Goal: Transaction & Acquisition: Purchase product/service

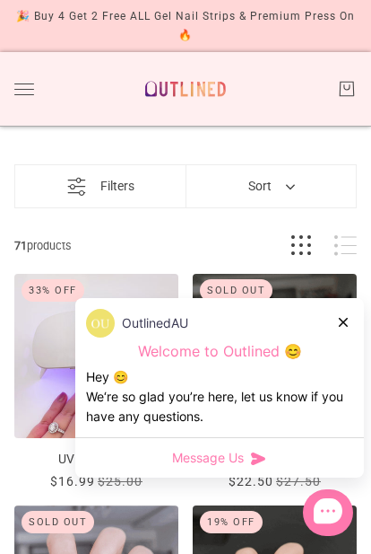
click at [341, 319] on icon at bounding box center [343, 322] width 9 height 9
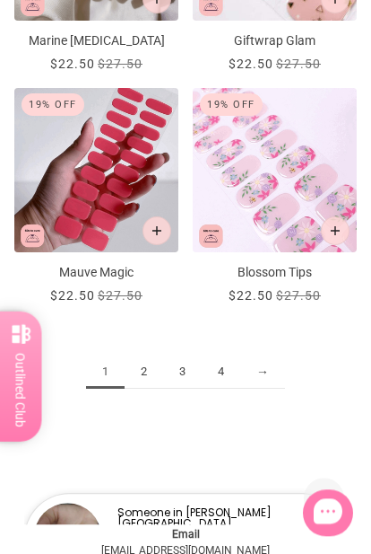
scroll to position [2705, 0]
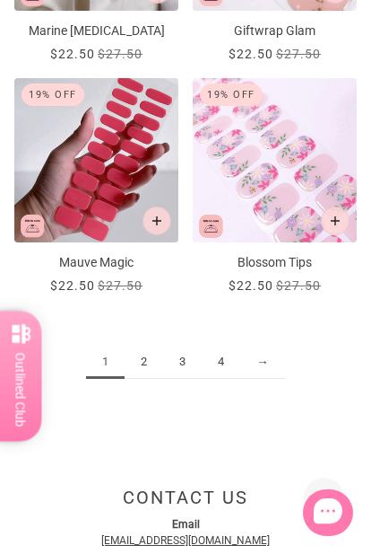
click at [271, 362] on link "→" at bounding box center [262, 361] width 45 height 33
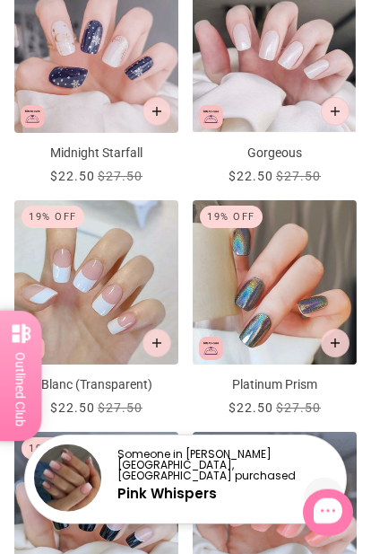
scroll to position [1426, 0]
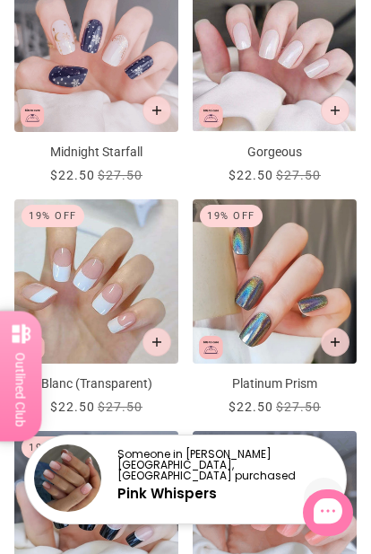
click at [95, 287] on img "Blanc (Transparent)" at bounding box center [96, 281] width 164 height 164
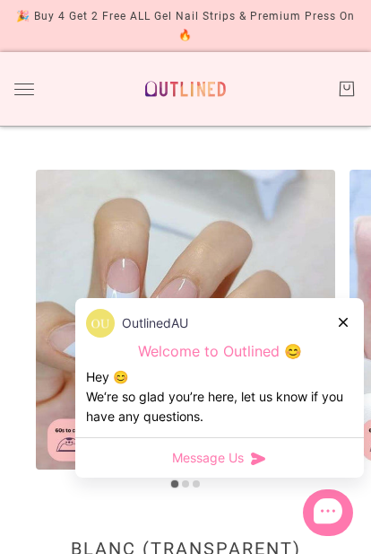
click at [347, 322] on icon at bounding box center [343, 322] width 9 height 9
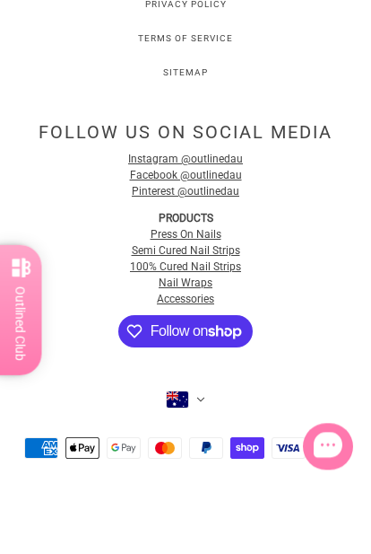
scroll to position [3529, 0]
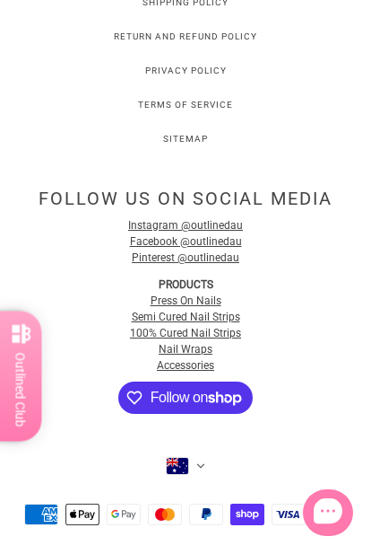
click at [184, 294] on link "Press On Nails" at bounding box center [186, 300] width 71 height 13
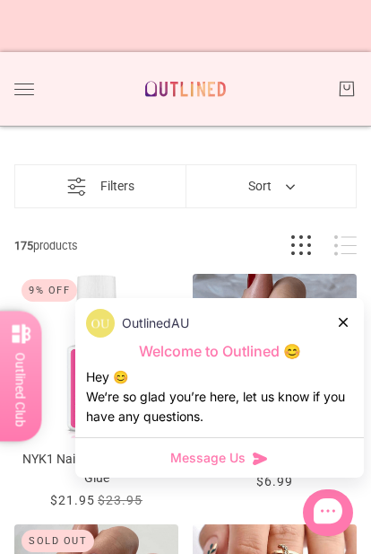
click at [340, 321] on icon at bounding box center [343, 322] width 9 height 9
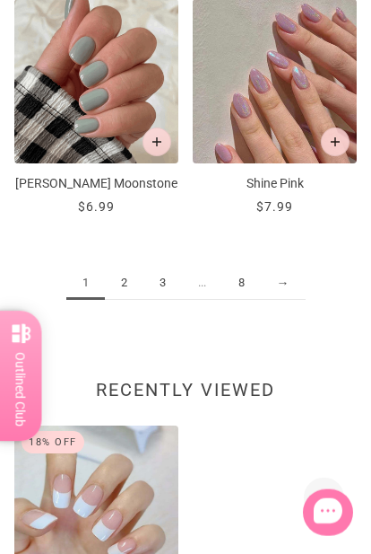
scroll to position [2822, 0]
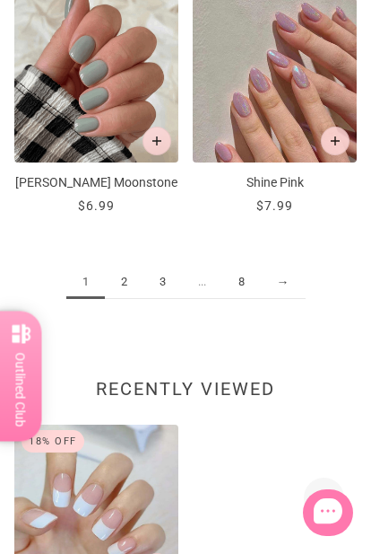
click at [125, 266] on link "2" at bounding box center [124, 282] width 39 height 33
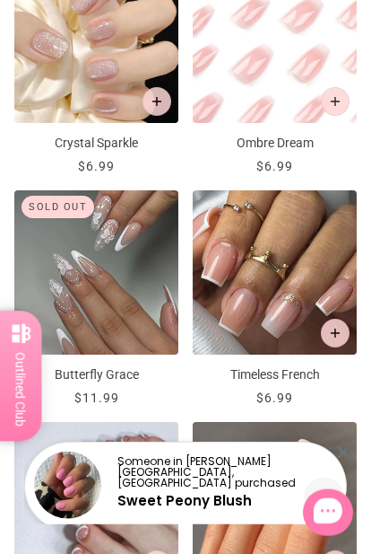
scroll to position [1436, 0]
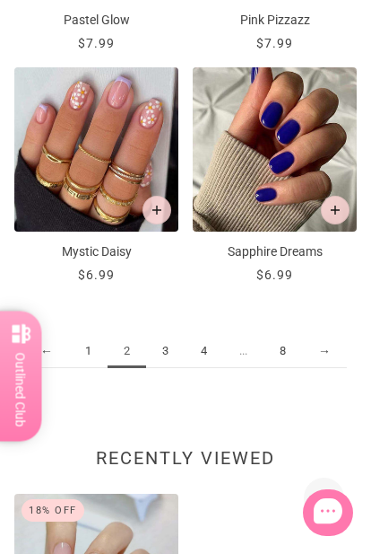
click at [177, 342] on link "3" at bounding box center [165, 351] width 39 height 33
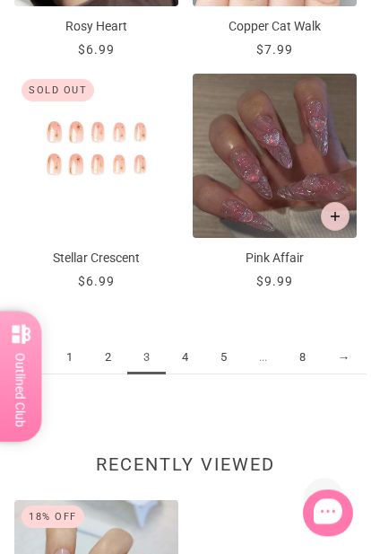
scroll to position [2709, 0]
click at [188, 356] on link "4" at bounding box center [185, 357] width 39 height 33
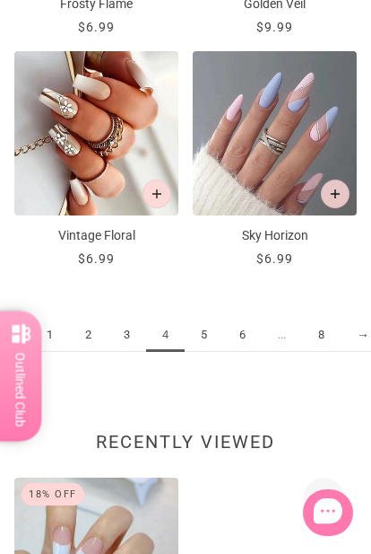
scroll to position [2746, 0]
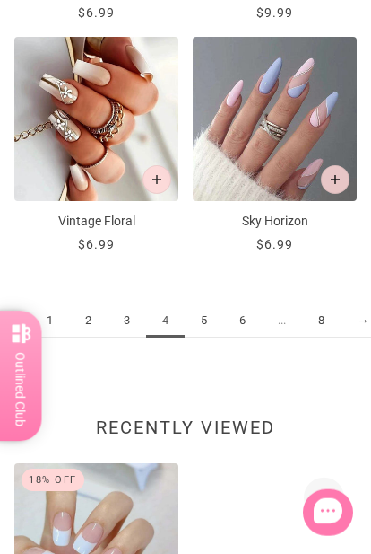
click at [208, 317] on link "5" at bounding box center [204, 320] width 39 height 33
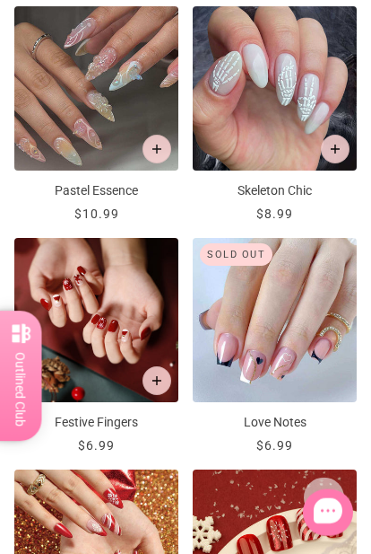
scroll to position [2315, 0]
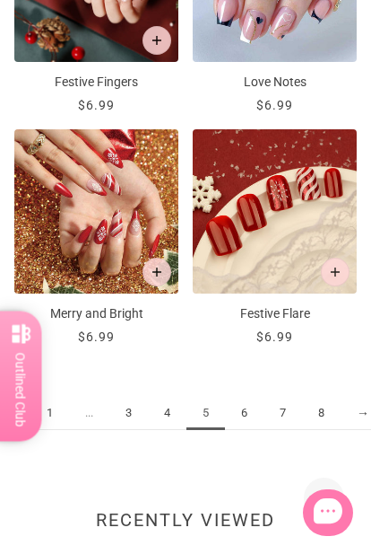
click at [239, 406] on link "6" at bounding box center [244, 413] width 39 height 33
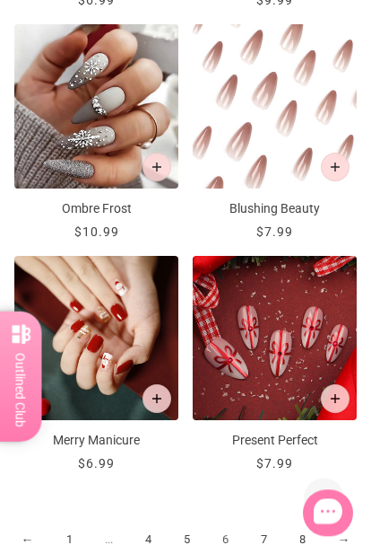
scroll to position [2543, 0]
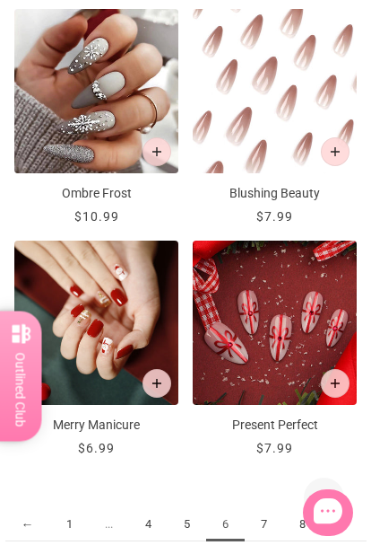
click at [270, 518] on link "7" at bounding box center [264, 524] width 39 height 33
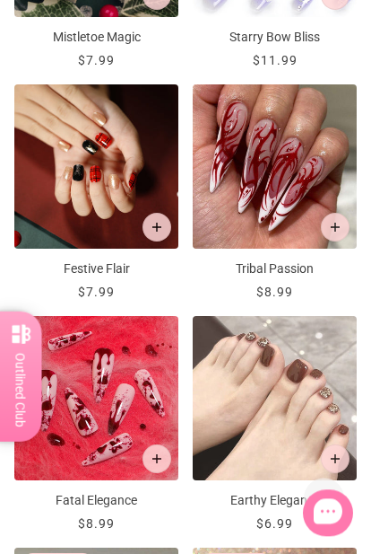
scroll to position [2234, 0]
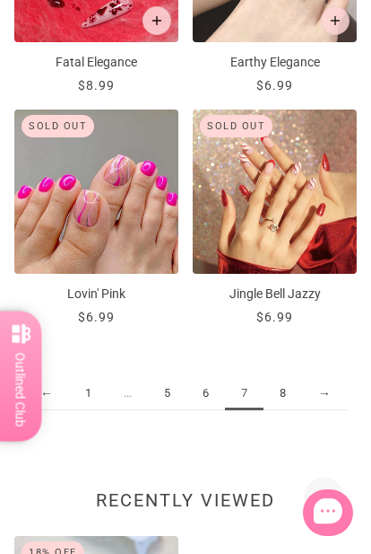
click at [292, 388] on link "8" at bounding box center [283, 393] width 39 height 33
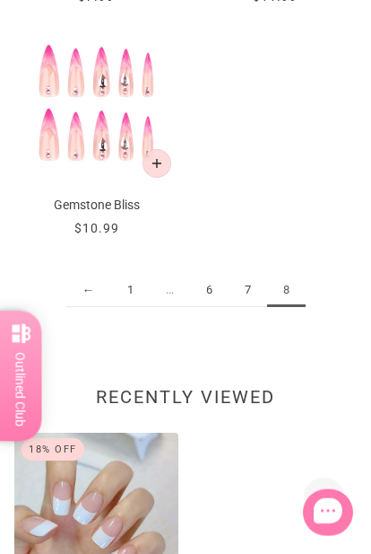
click at [256, 283] on link "7" at bounding box center [248, 290] width 39 height 33
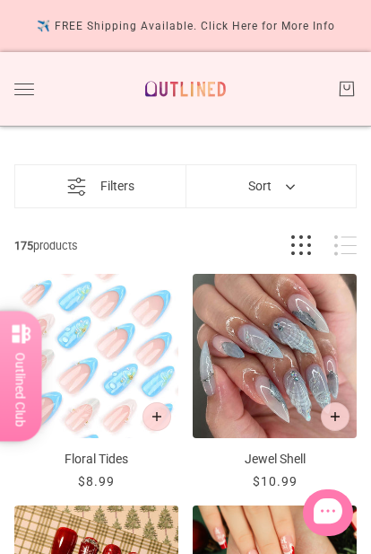
click at [293, 354] on img "Jewel Shell" at bounding box center [275, 356] width 164 height 164
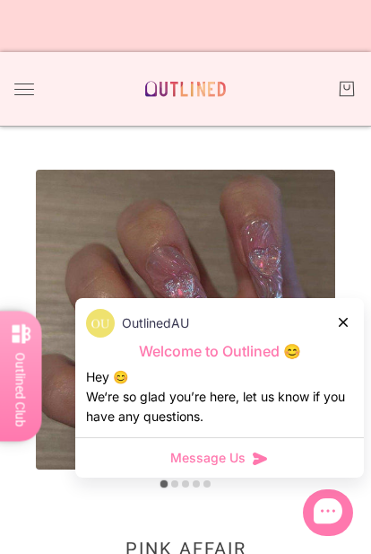
click at [357, 319] on div "OutlinedAU Welcome to Outlined 😊 Hey 😊 We‘re so glad you’re here, let us know i…" at bounding box center [219, 367] width 289 height 139
click at [342, 318] on icon at bounding box center [343, 322] width 9 height 9
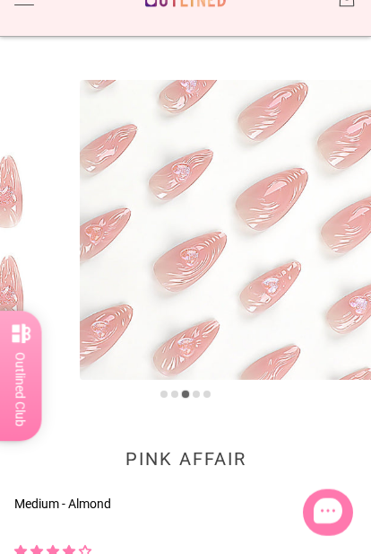
scroll to position [91, 0]
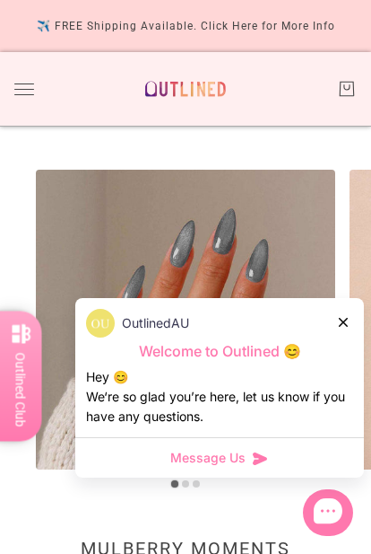
click at [348, 318] on div at bounding box center [344, 321] width 11 height 19
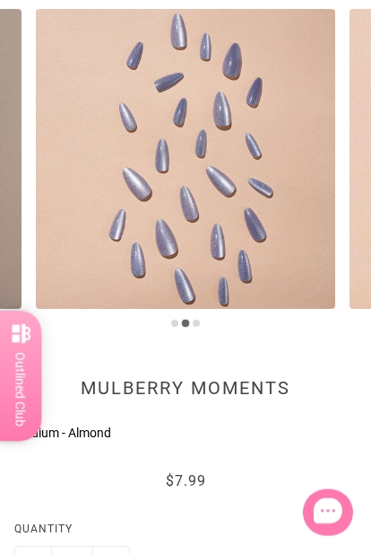
scroll to position [161, 0]
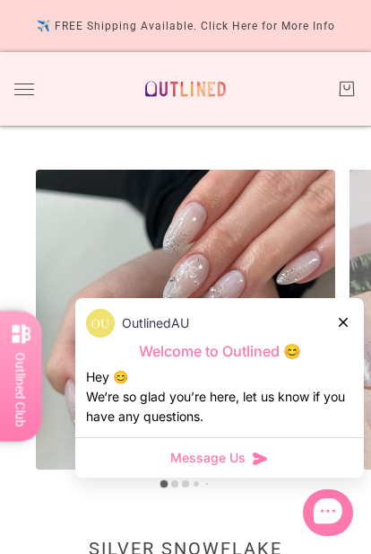
click at [349, 312] on div at bounding box center [344, 321] width 11 height 19
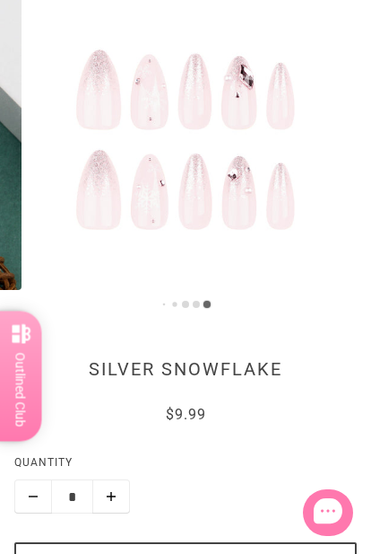
scroll to position [382, 0]
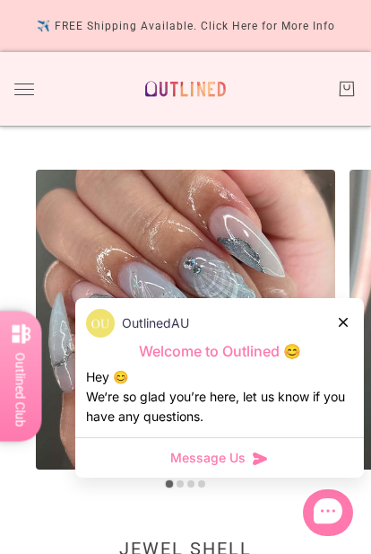
click at [339, 314] on div at bounding box center [344, 321] width 11 height 19
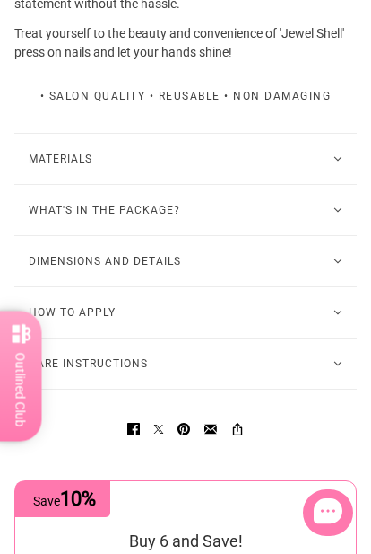
scroll to position [1298, 0]
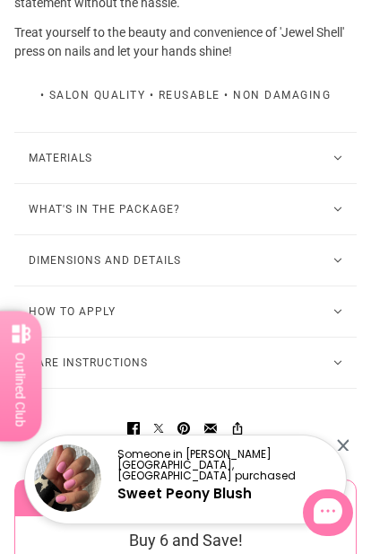
click at [336, 212] on icon at bounding box center [338, 208] width 9 height 5
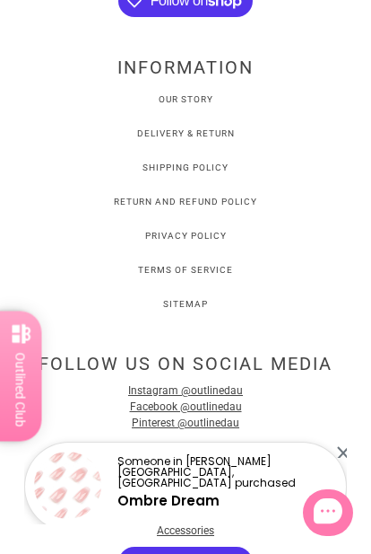
scroll to position [3753, 0]
